Goal: Task Accomplishment & Management: Manage account settings

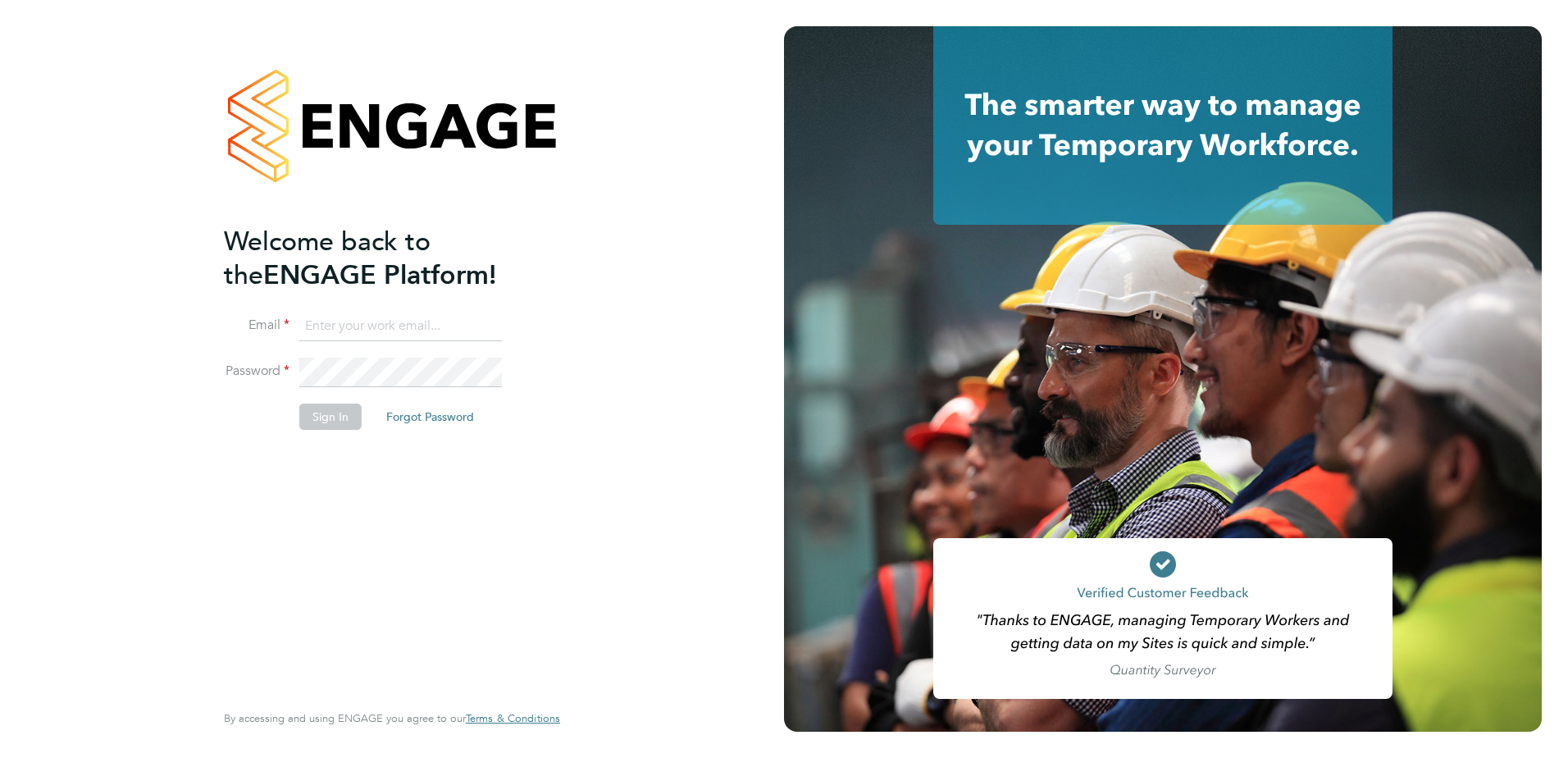
type input "[PERSON_NAME][EMAIL_ADDRESS][DOMAIN_NAME]"
click at [328, 419] on button "Sign In" at bounding box center [331, 416] width 63 height 26
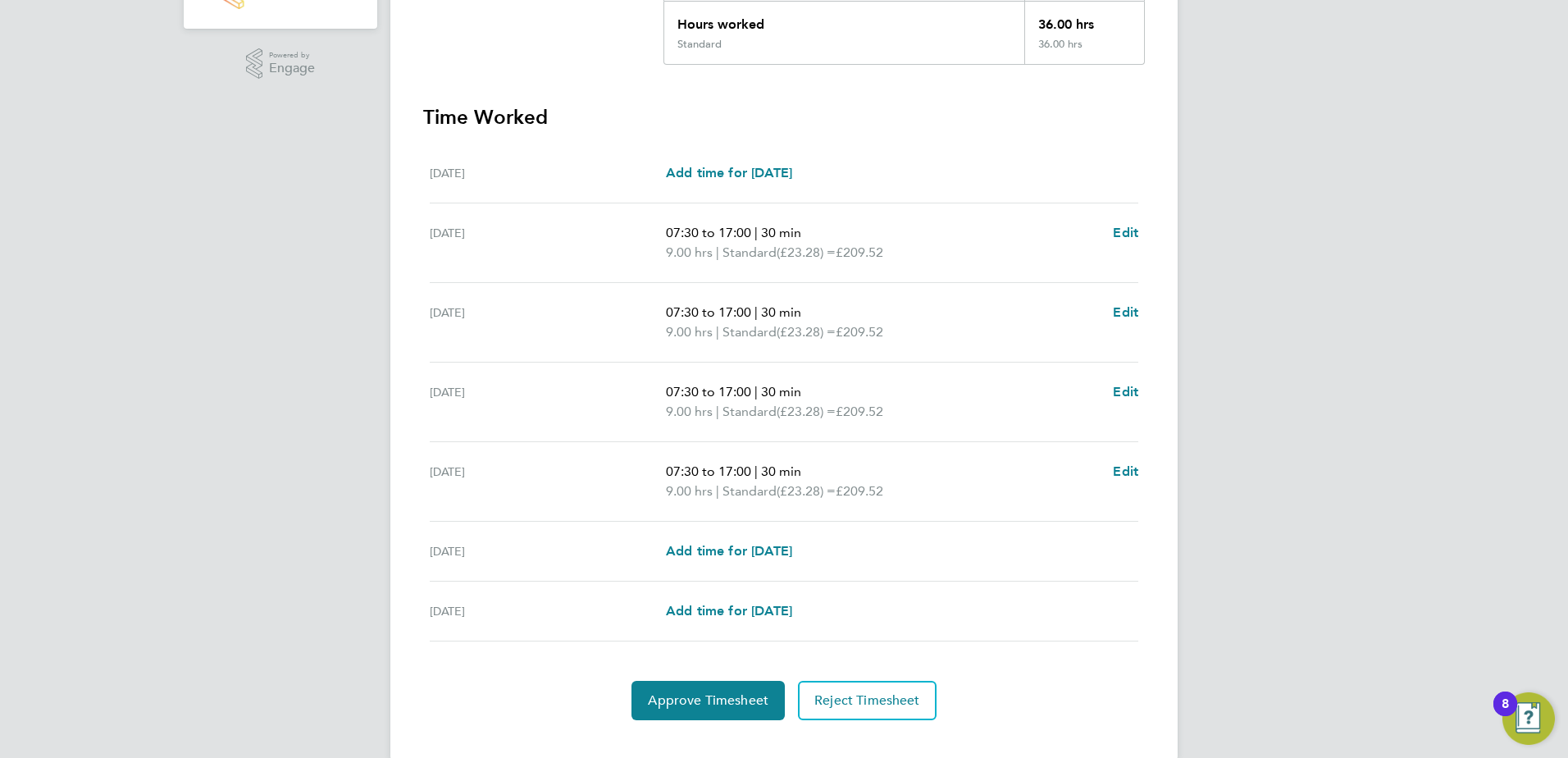
scroll to position [408, 0]
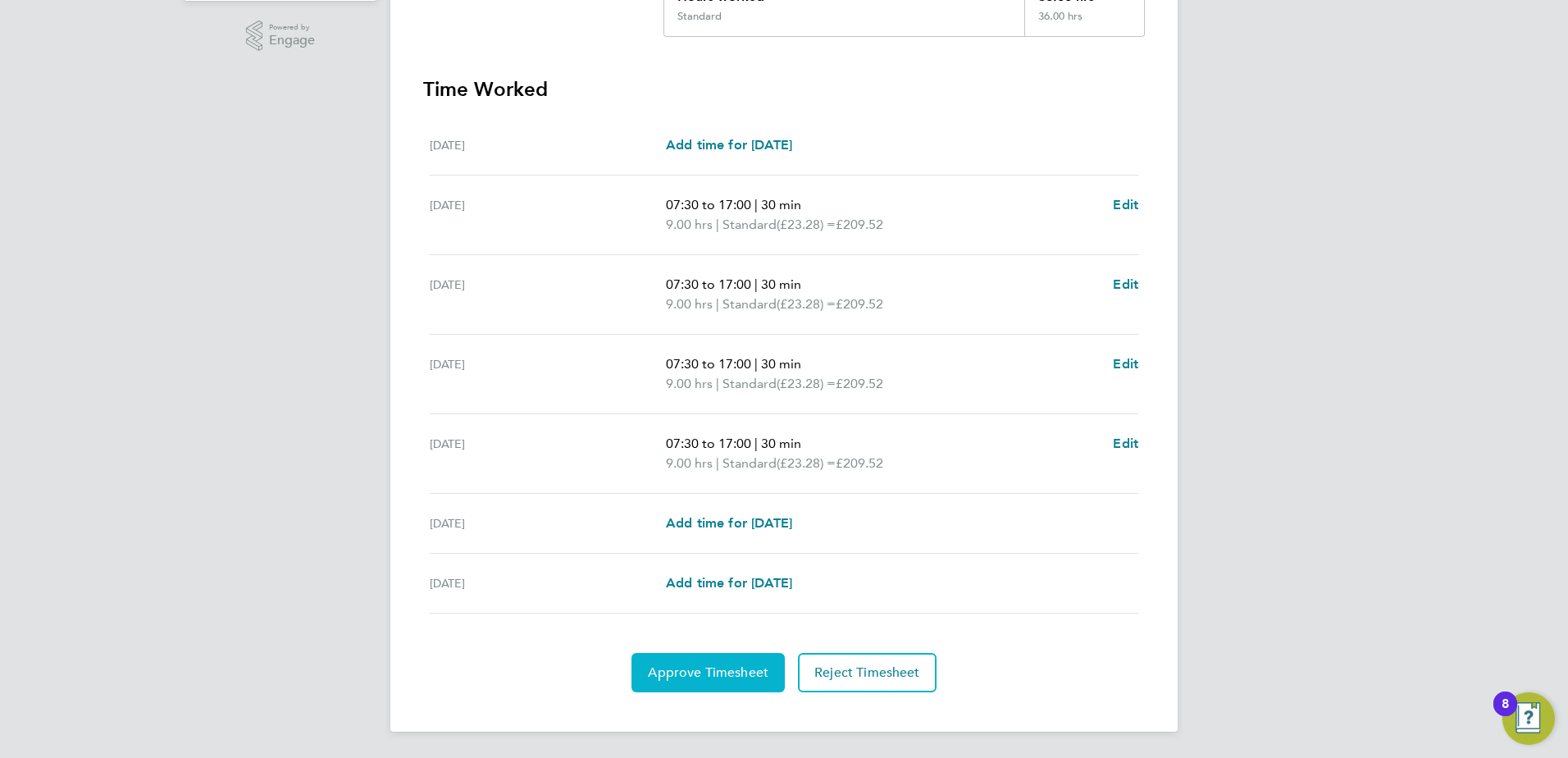
click at [703, 673] on span "Approve Timesheet" at bounding box center [708, 672] width 120 height 17
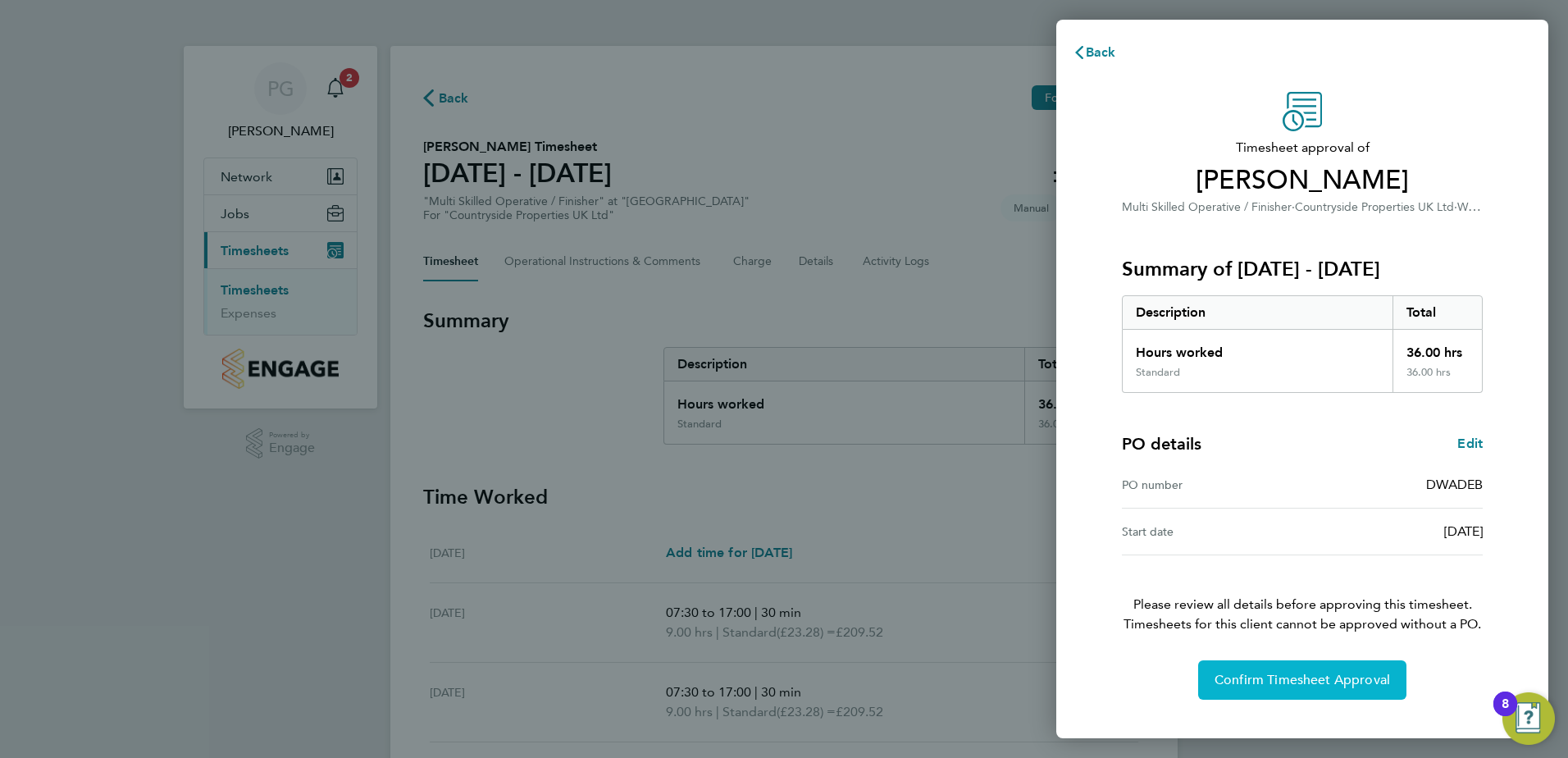
click at [1269, 677] on span "Confirm Timesheet Approval" at bounding box center [1303, 680] width 176 height 17
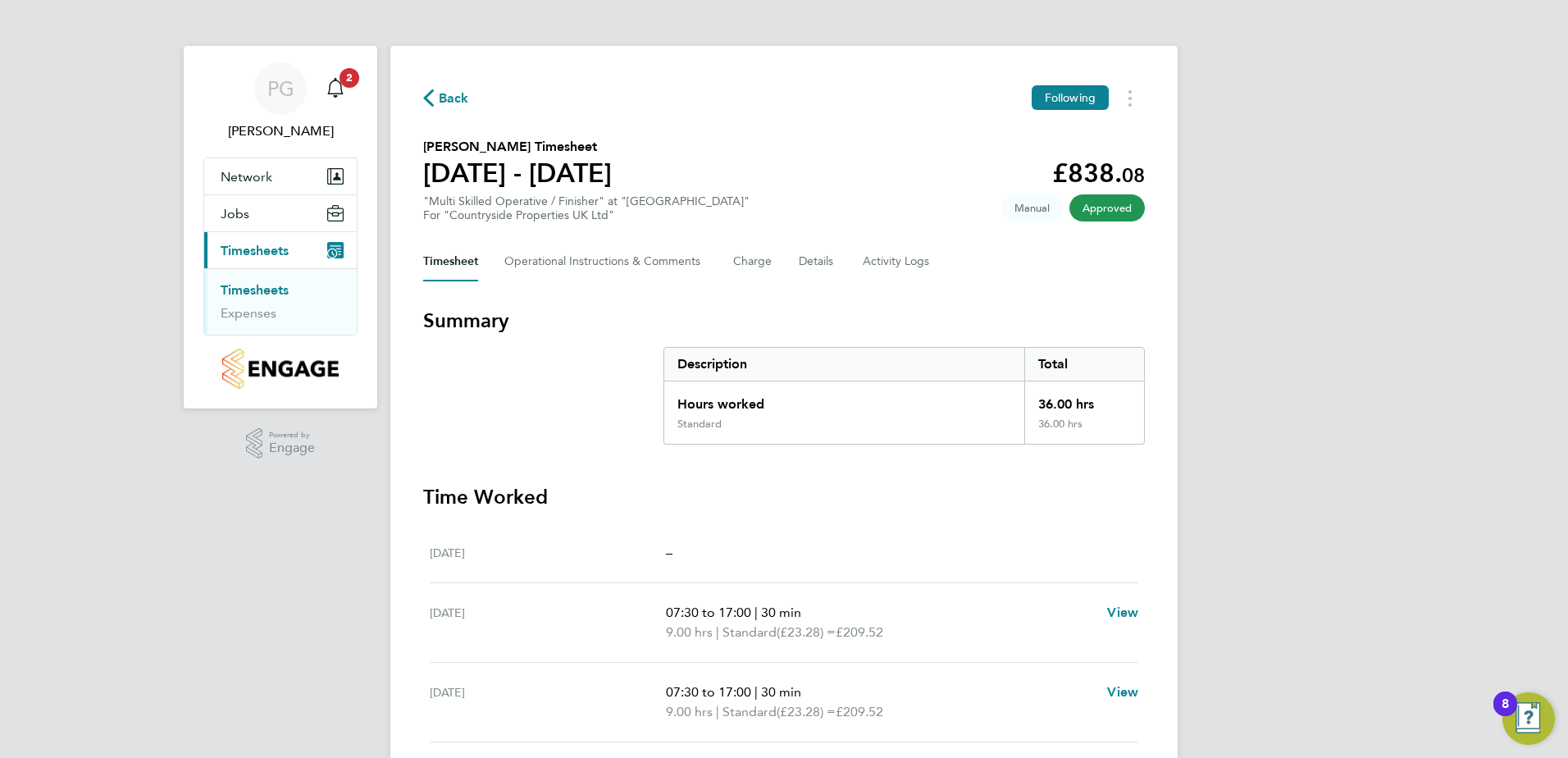
click at [247, 287] on link "Timesheets" at bounding box center [254, 289] width 68 height 16
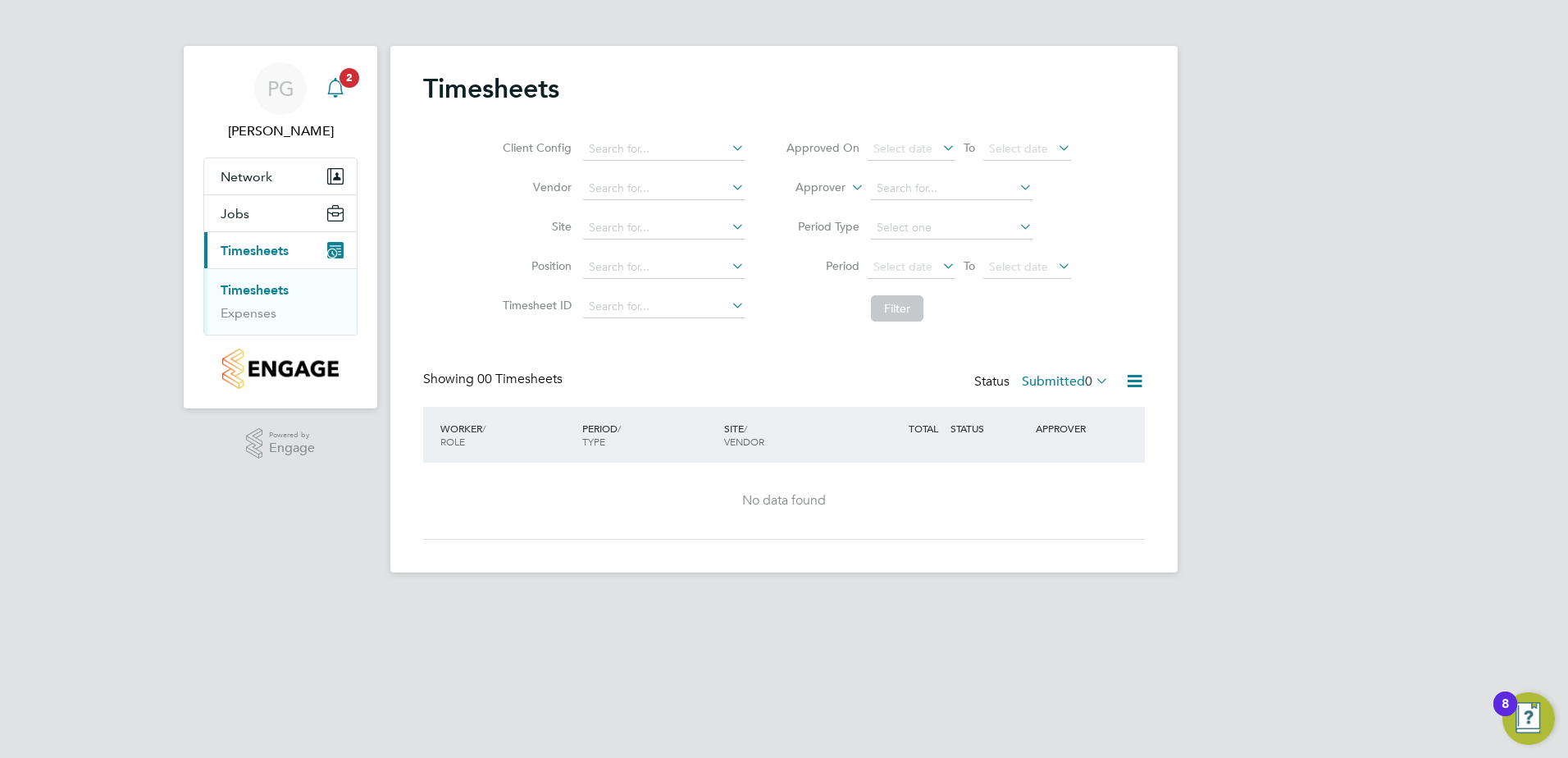
click at [337, 91] on icon "Main navigation" at bounding box center [335, 87] width 20 height 20
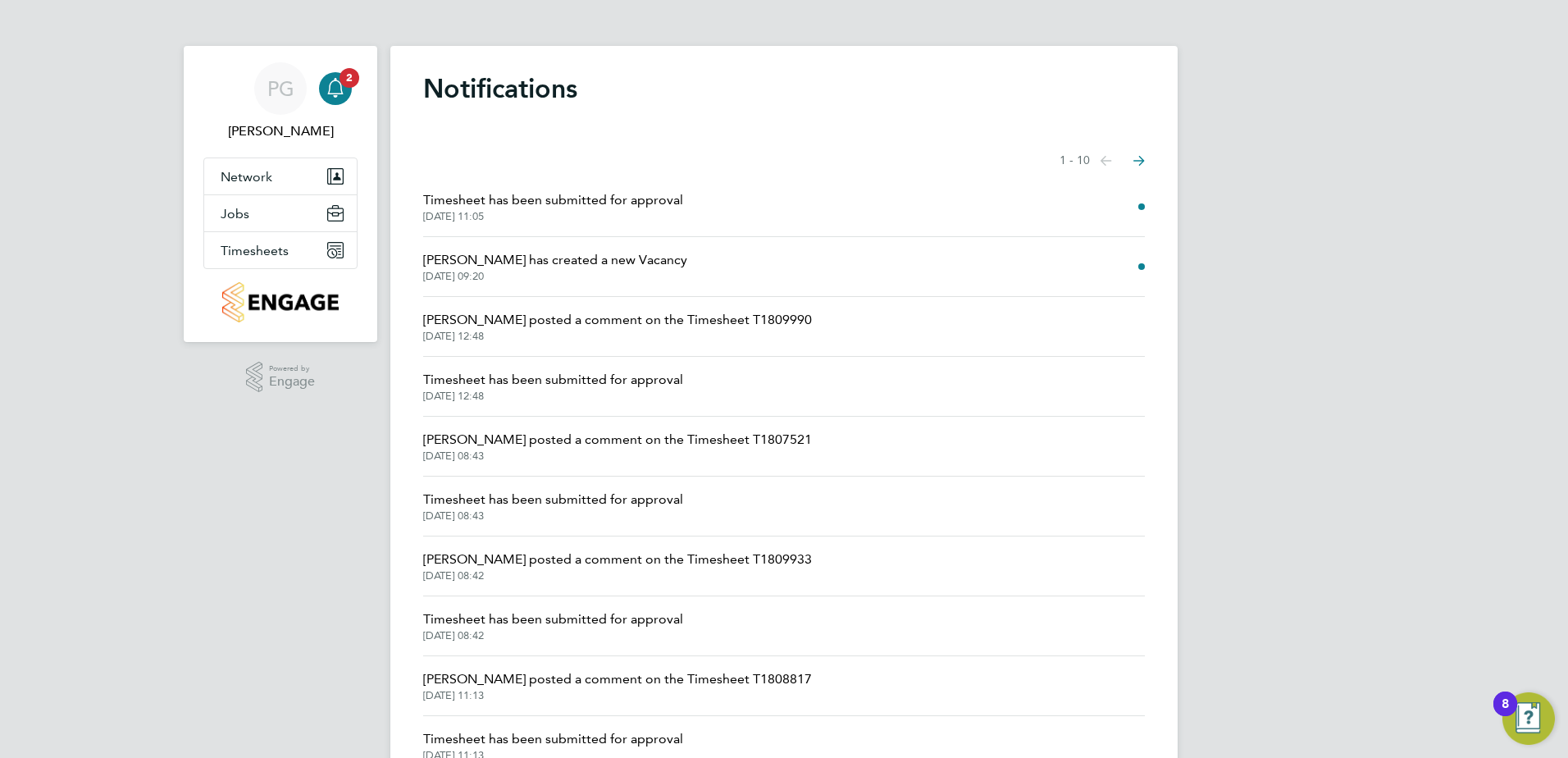
click at [532, 200] on span "Timesheet has been submitted for approval" at bounding box center [553, 200] width 260 height 20
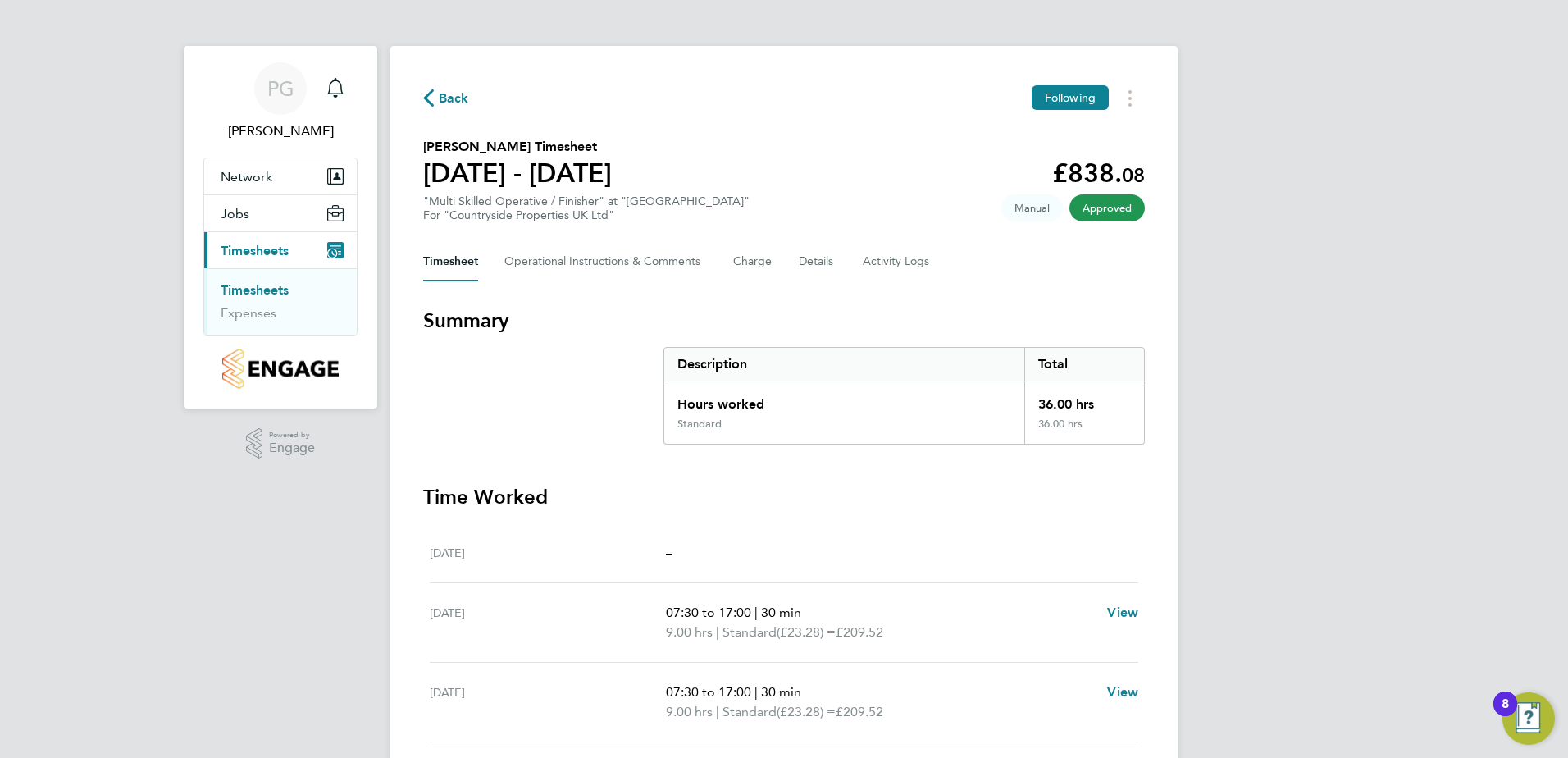
click at [245, 288] on link "Timesheets" at bounding box center [254, 289] width 68 height 16
